Goal: Register for event/course

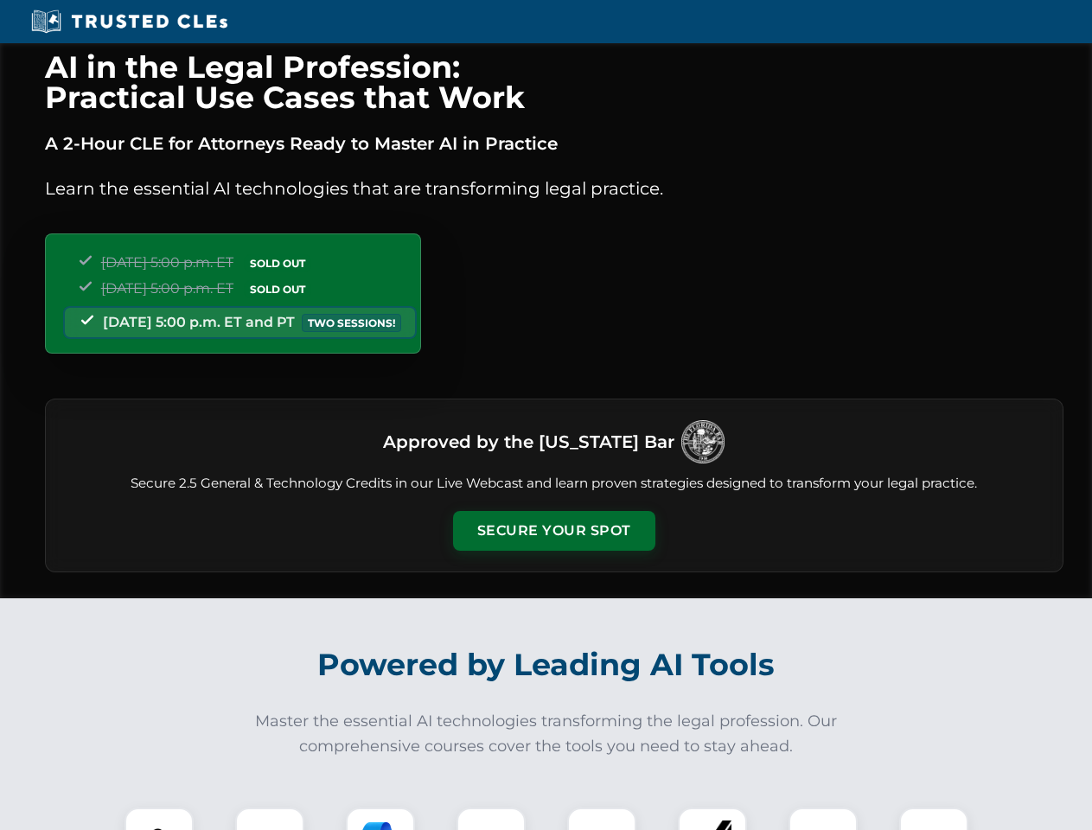
click at [553, 531] on button "Secure Your Spot" at bounding box center [554, 531] width 202 height 40
click at [159, 819] on img at bounding box center [159, 842] width 50 height 50
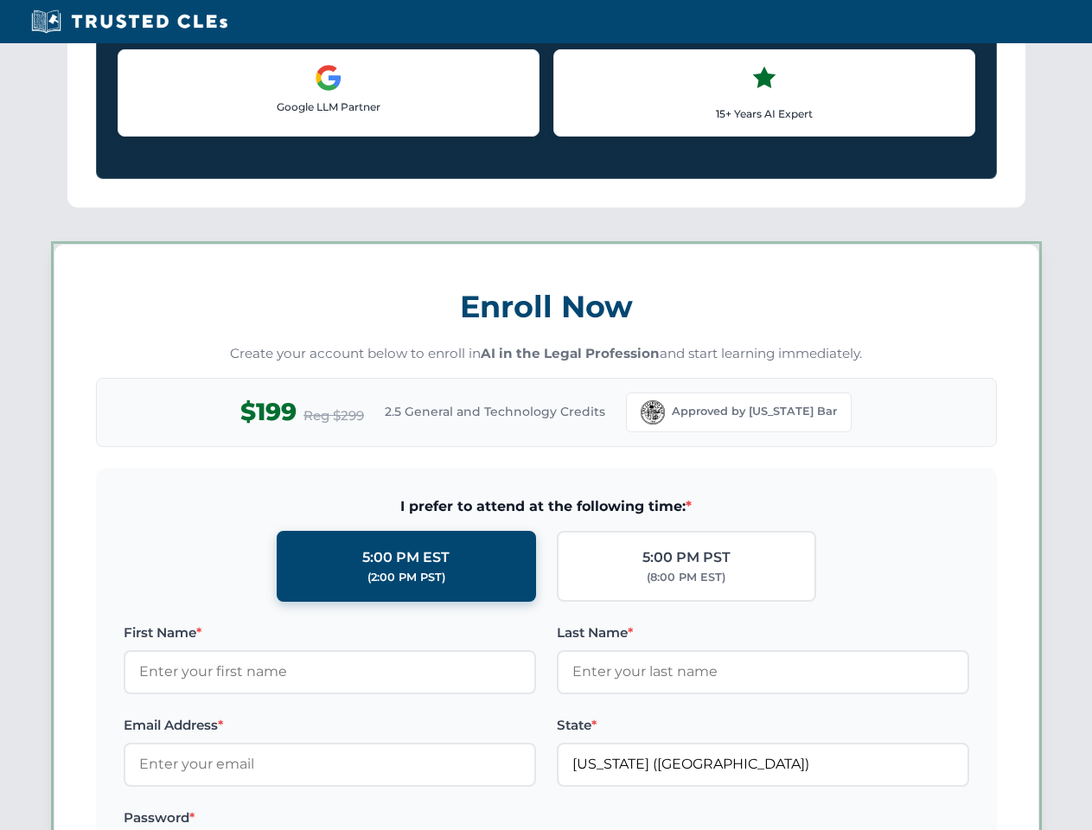
click at [380, 819] on label "Password *" at bounding box center [330, 817] width 412 height 21
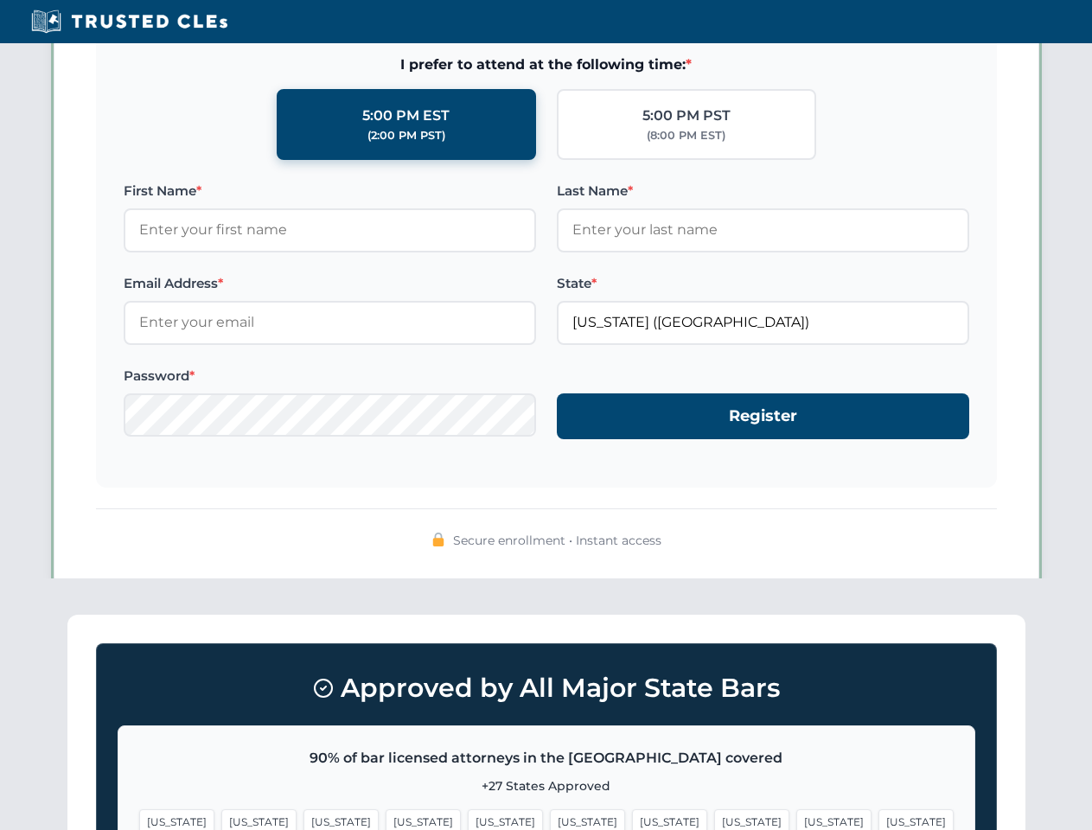
click at [796, 819] on span "[US_STATE]" at bounding box center [833, 821] width 75 height 25
